Goal: Task Accomplishment & Management: Manage account settings

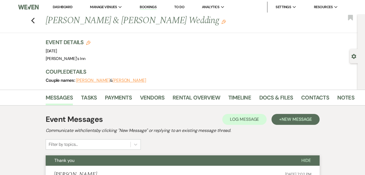
click at [145, 8] on link "Bookings" at bounding box center [148, 7] width 17 height 5
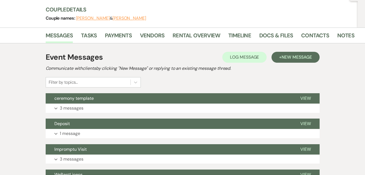
scroll to position [63, 0]
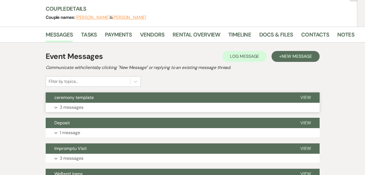
click at [76, 106] on p "3 messages" at bounding box center [72, 107] width 24 height 7
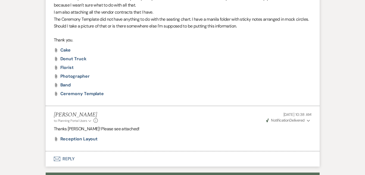
scroll to position [247, 0]
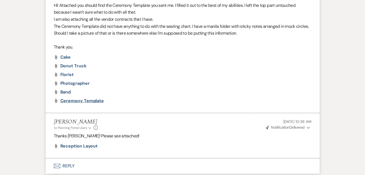
click at [75, 101] on span "Ceremony Template" at bounding box center [82, 101] width 44 height 6
click at [62, 94] on span "Band" at bounding box center [65, 92] width 11 height 6
click at [71, 82] on span "Photographer" at bounding box center [74, 83] width 29 height 6
click at [70, 77] on span "Florist" at bounding box center [66, 75] width 13 height 6
click at [74, 66] on span "Donut truck" at bounding box center [73, 66] width 26 height 6
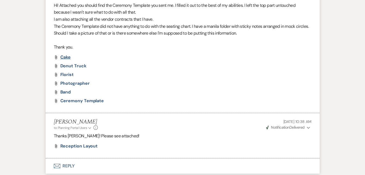
click at [67, 56] on span "Cake" at bounding box center [65, 57] width 11 height 6
click at [85, 147] on span "Reception Layout" at bounding box center [79, 146] width 38 height 6
